Goal: Task Accomplishment & Management: Use online tool/utility

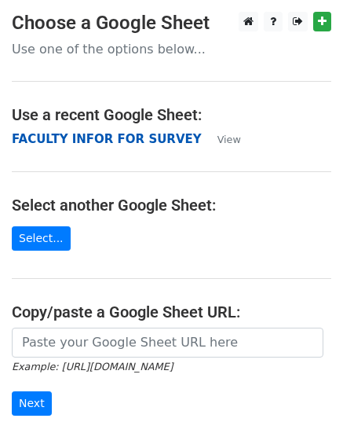
click at [100, 137] on strong "FACULTY INFOR FOR SURVEY" at bounding box center [107, 139] width 190 height 14
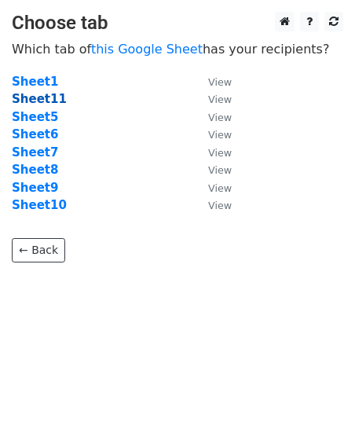
click at [55, 95] on strong "Sheet11" at bounding box center [39, 99] width 55 height 14
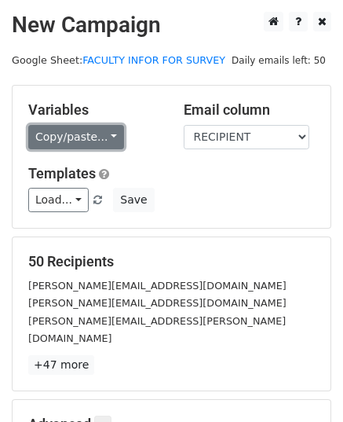
click at [103, 133] on link "Copy/paste..." at bounding box center [76, 137] width 96 height 24
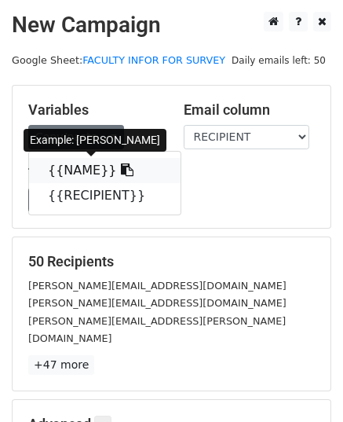
click at [77, 177] on link "{{NAME}}" at bounding box center [105, 170] width 152 height 25
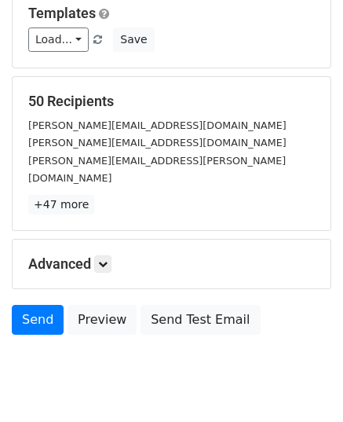
scroll to position [185, 0]
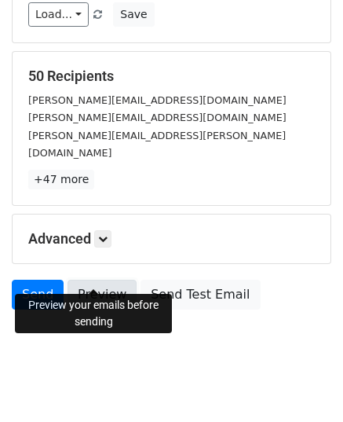
click at [86, 281] on link "Preview" at bounding box center [102, 295] width 69 height 30
click at [103, 280] on link "Preview" at bounding box center [102, 295] width 69 height 30
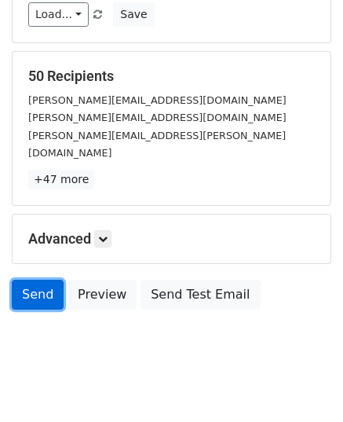
click at [44, 280] on link "Send" at bounding box center [38, 295] width 52 height 30
